Goal: Information Seeking & Learning: Learn about a topic

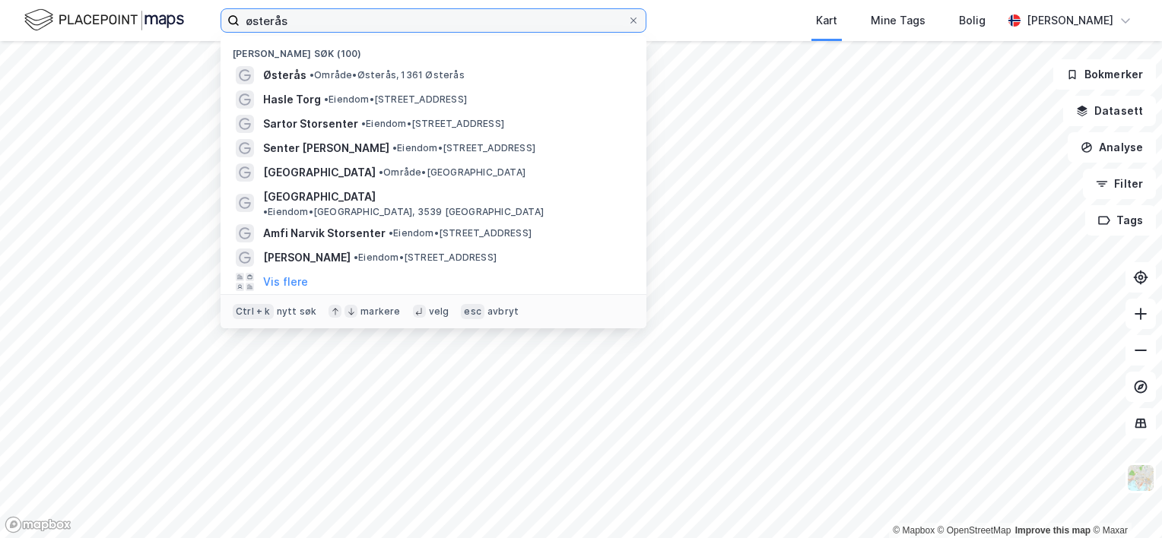
click at [299, 18] on input "østerås" at bounding box center [434, 20] width 388 height 23
click at [270, 18] on input "østerås" at bounding box center [434, 20] width 388 height 23
click at [269, 18] on input "østerås" at bounding box center [434, 20] width 388 height 23
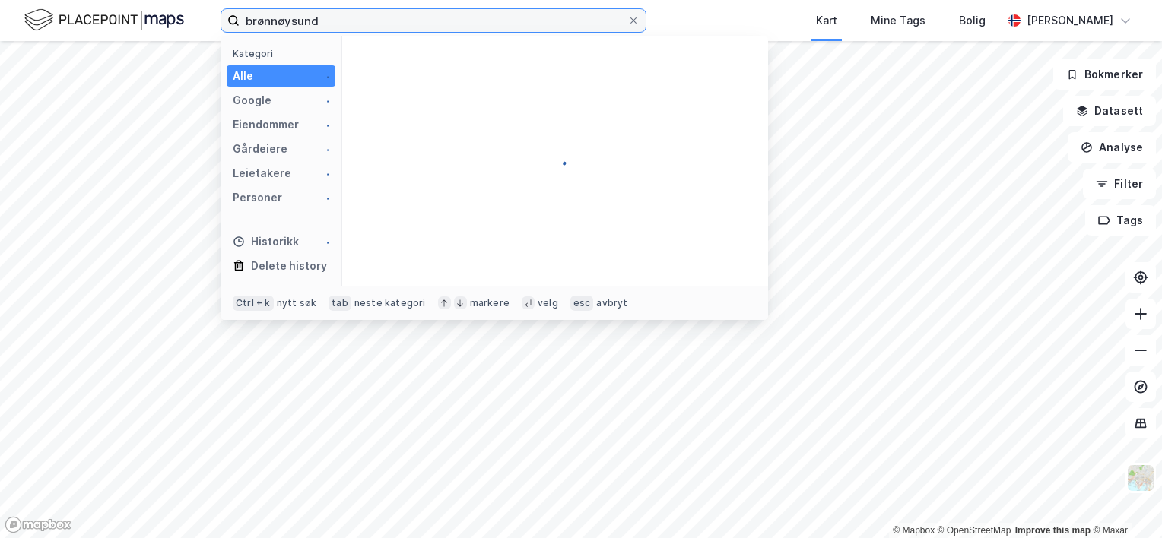
type input "brønnøysund"
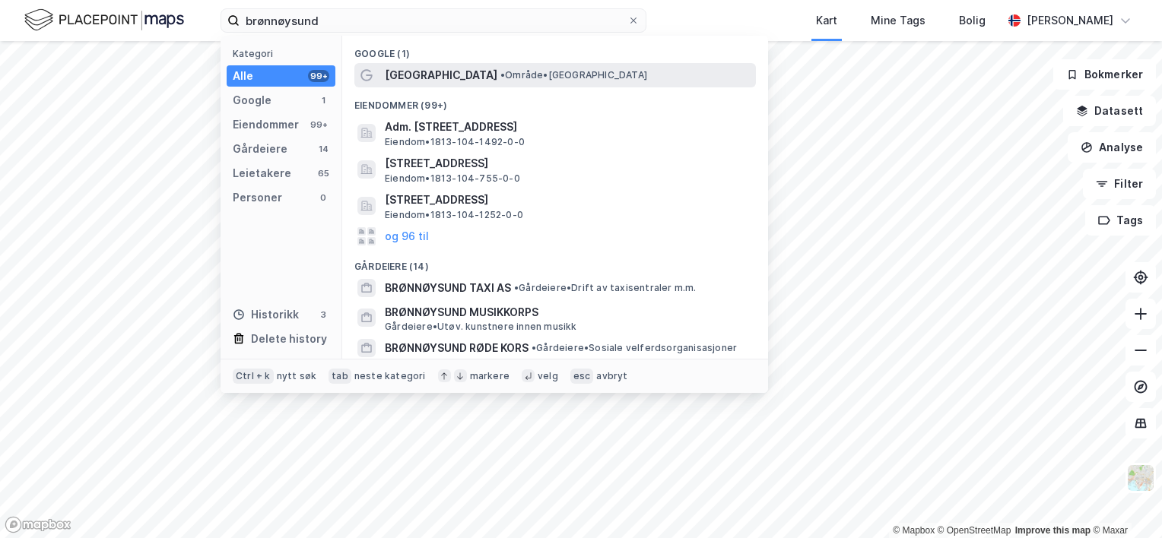
click at [435, 74] on span "[GEOGRAPHIC_DATA]" at bounding box center [441, 75] width 113 height 18
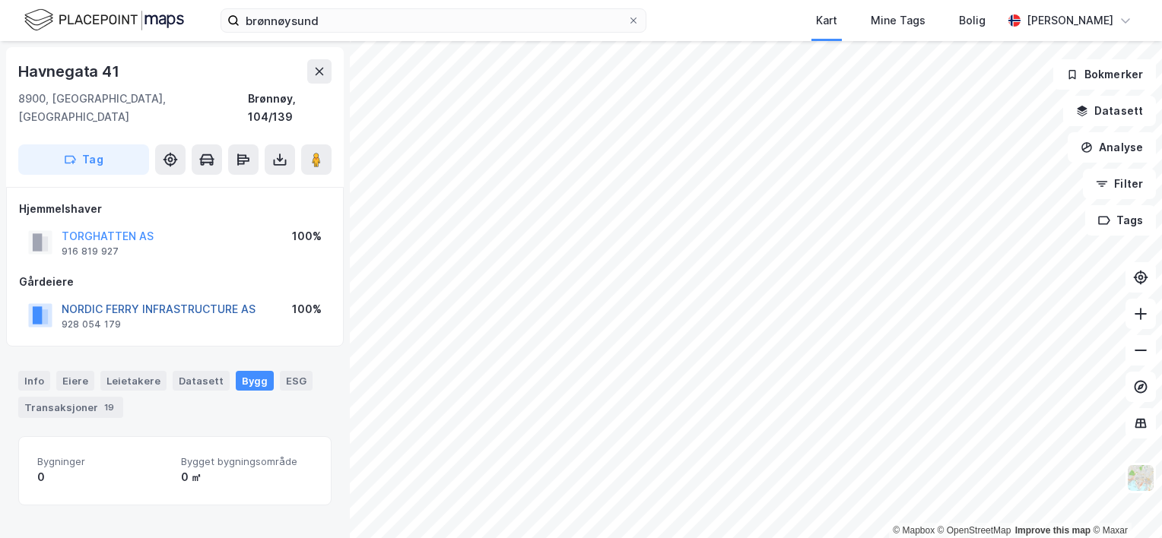
click at [0, 0] on button "NORDIC FERRY INFRASTRUCTURE AS" at bounding box center [0, 0] width 0 height 0
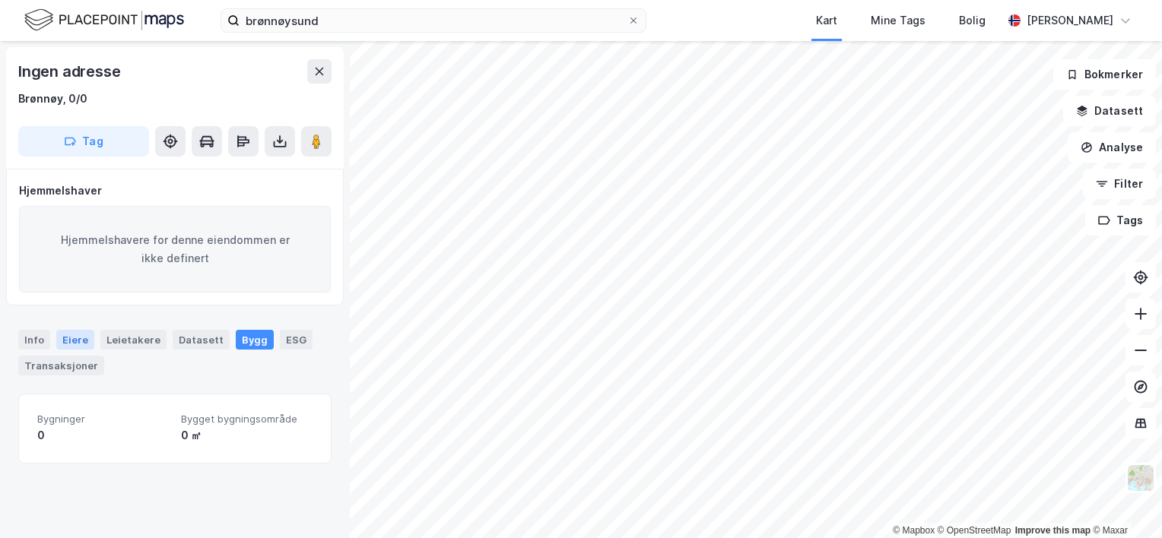
click at [76, 341] on div "Eiere" at bounding box center [75, 340] width 38 height 20
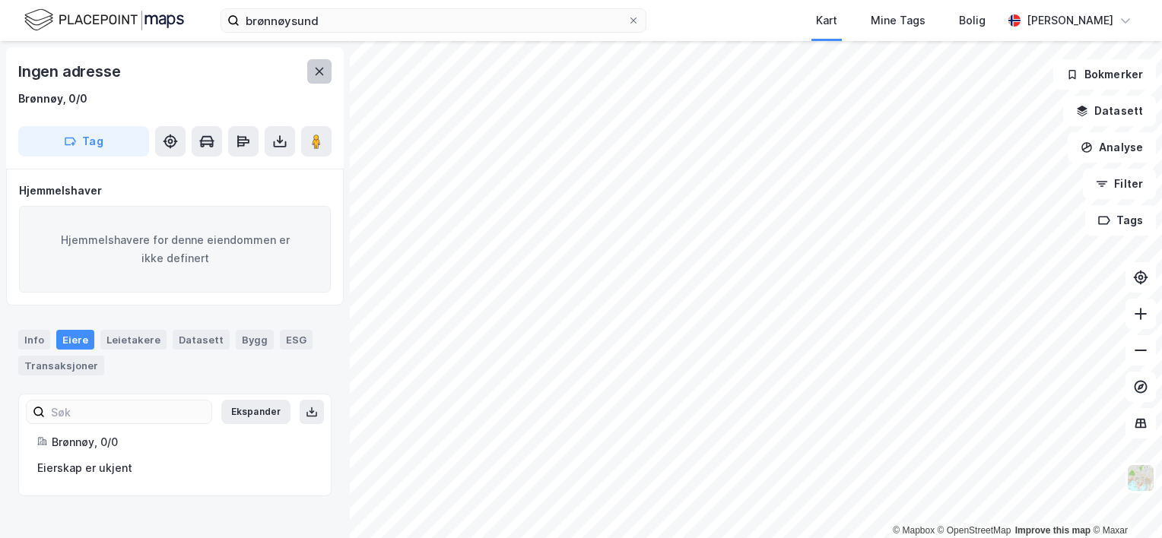
click at [323, 78] on button at bounding box center [319, 71] width 24 height 24
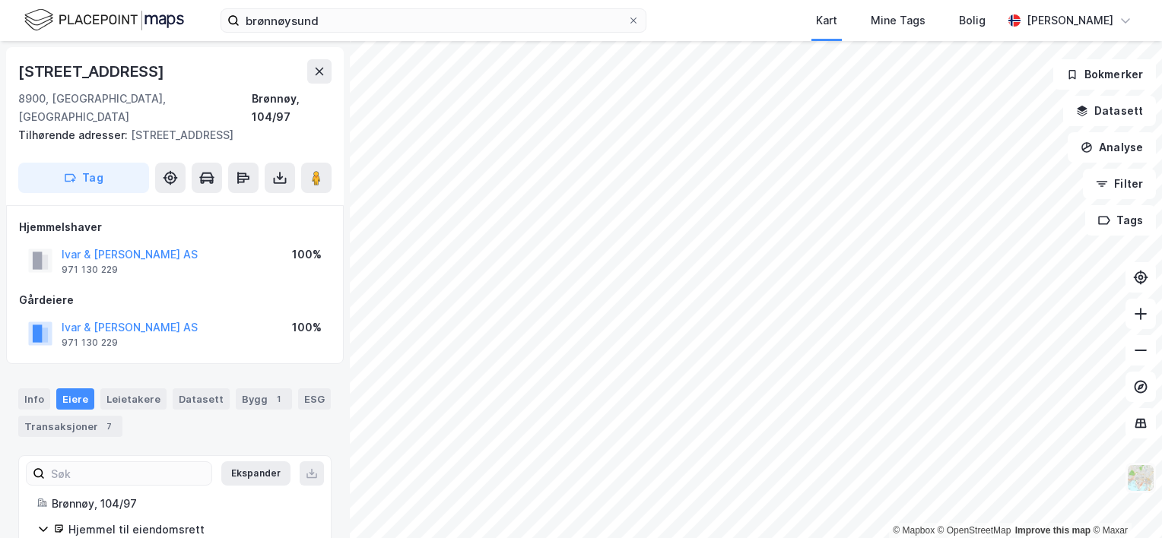
scroll to position [1, 0]
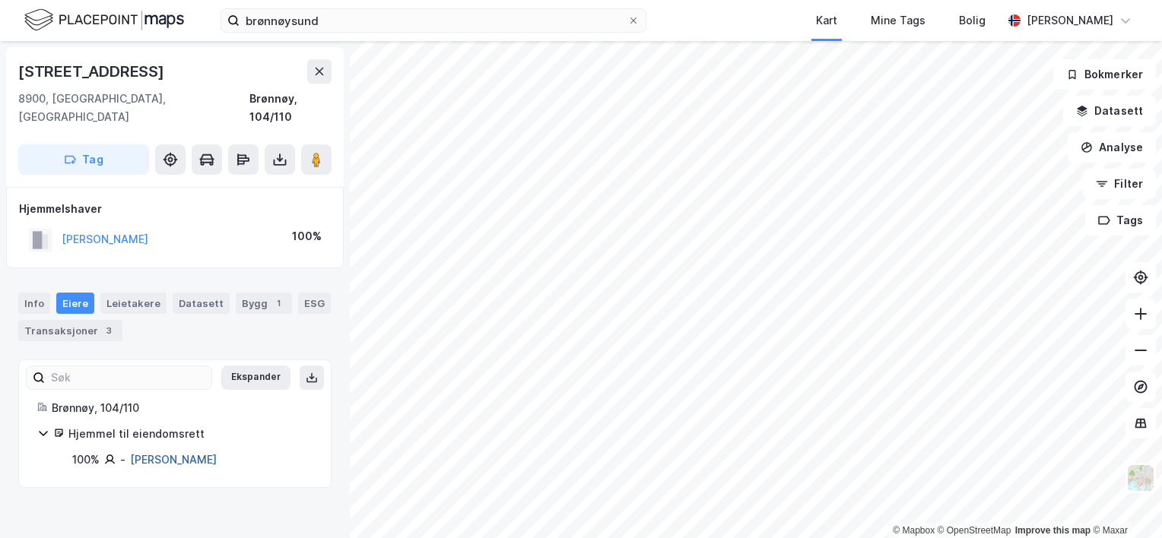
click at [174, 453] on link "[PERSON_NAME]" at bounding box center [173, 459] width 87 height 13
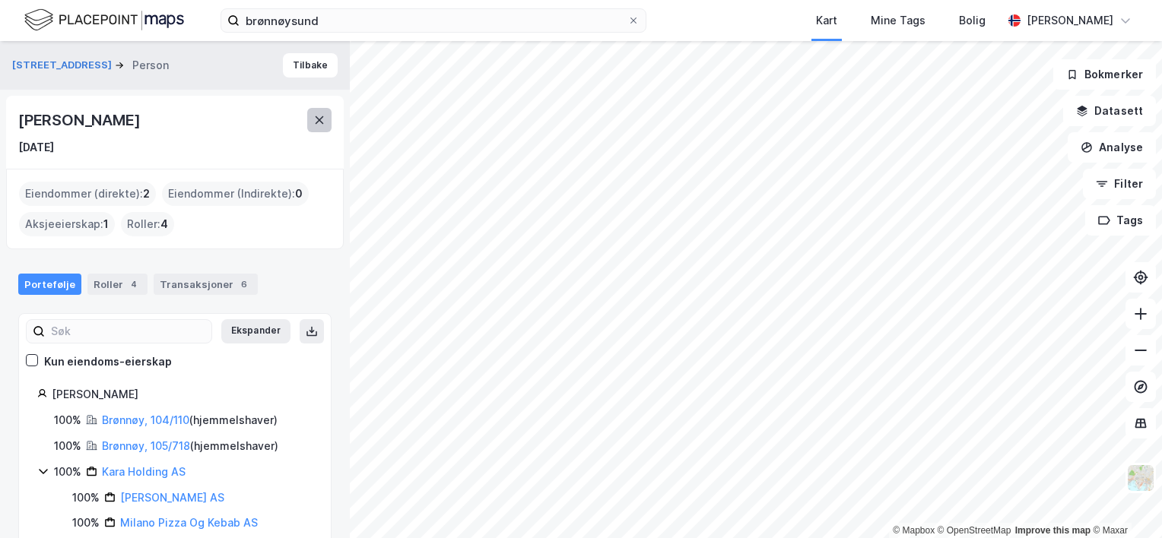
click at [322, 119] on icon at bounding box center [319, 120] width 12 height 12
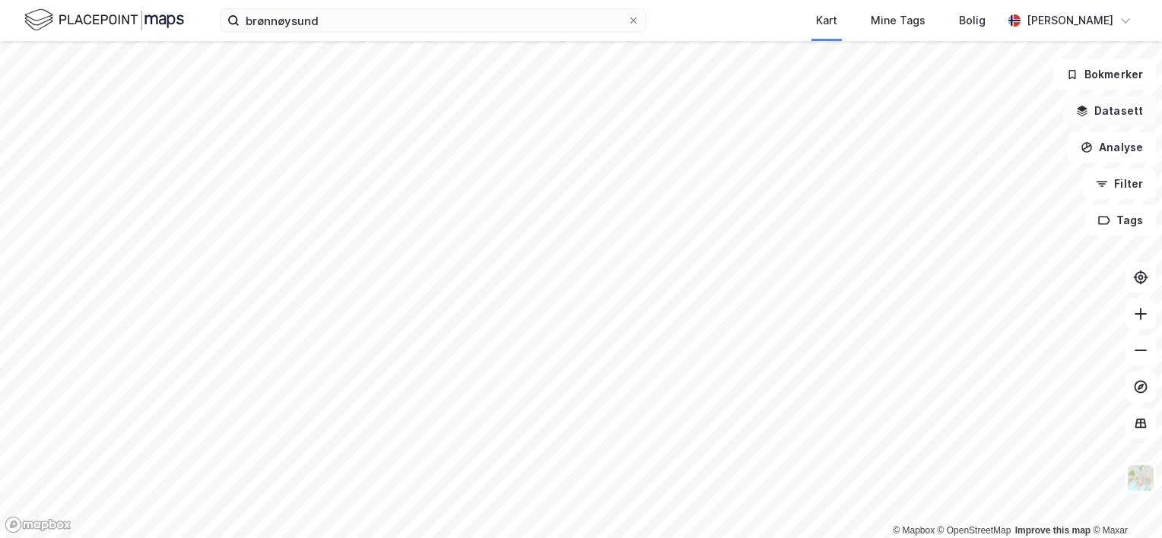
click at [1115, 116] on button "Datasett" at bounding box center [1109, 111] width 93 height 30
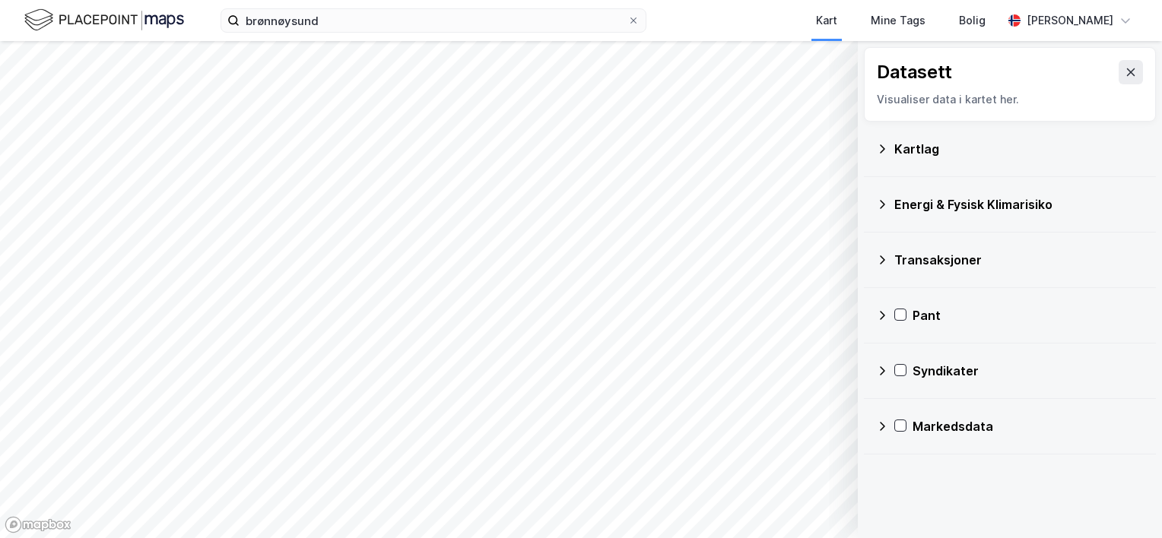
click at [879, 148] on icon at bounding box center [882, 149] width 12 height 12
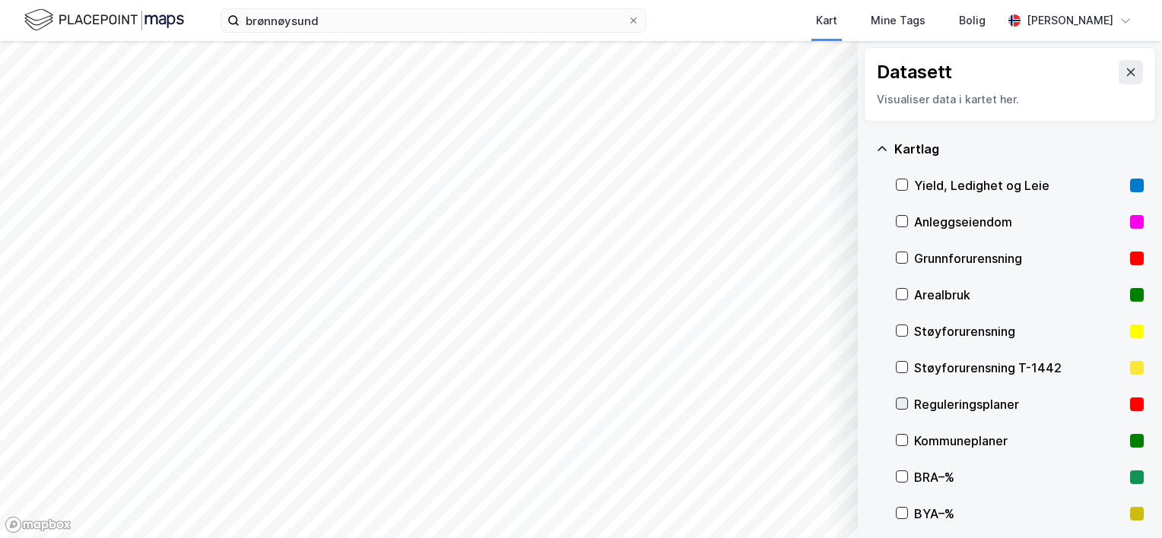
click at [903, 398] on icon at bounding box center [901, 403] width 11 height 11
